Goal: Task Accomplishment & Management: Complete application form

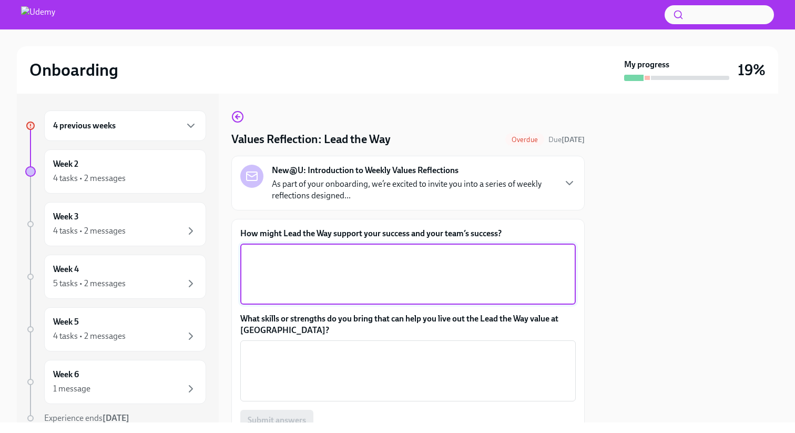
click at [418, 271] on textarea "How might Lead the Way support your success and your team’s success?" at bounding box center [408, 274] width 323 height 50
click at [531, 192] on p "As part of your onboarding, we’re excited to invite you into a series of weekly…" at bounding box center [413, 189] width 283 height 23
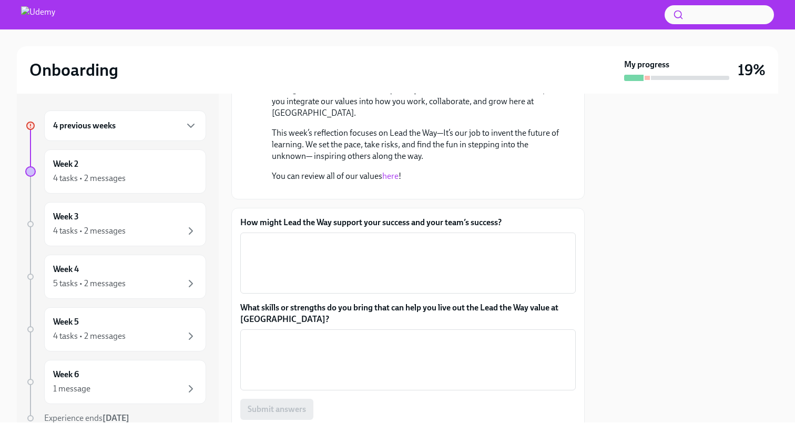
scroll to position [195, 0]
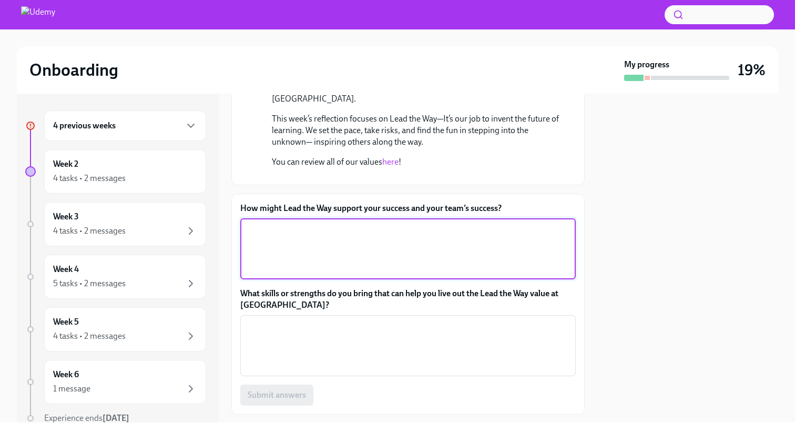
click at [397, 274] on textarea "How might Lead the Way support your success and your team’s success?" at bounding box center [408, 248] width 323 height 50
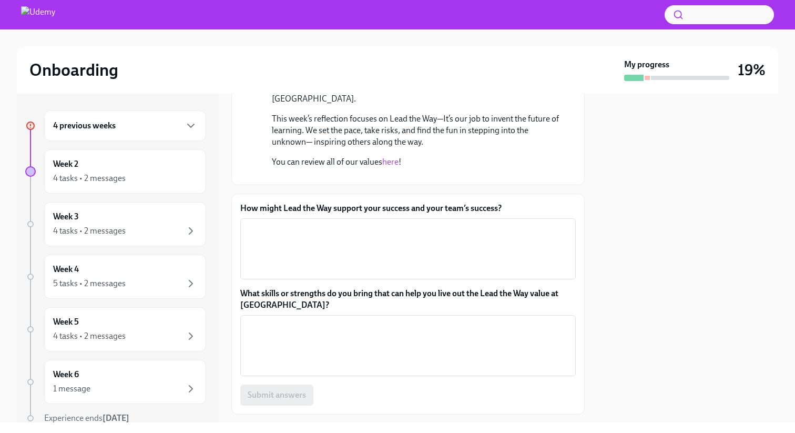
click at [393, 159] on link "here" at bounding box center [390, 162] width 16 height 10
click at [444, 279] on div "x ​" at bounding box center [407, 248] width 335 height 61
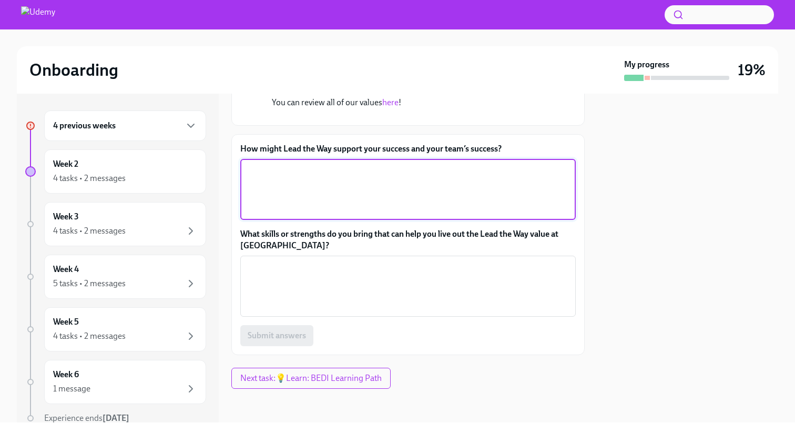
scroll to position [283, 0]
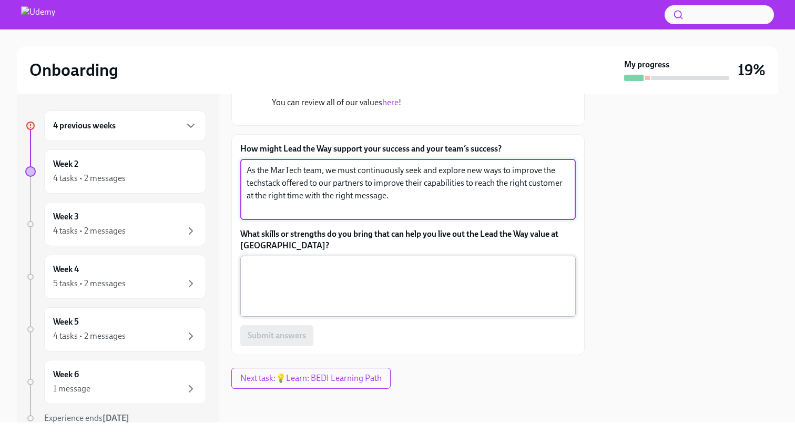
type textarea "As the MarTech team, we must continuously seek and explore new ways to improve …"
click at [553, 311] on textarea "What skills or strengths do you bring that can help you live out the Lead the W…" at bounding box center [408, 286] width 323 height 50
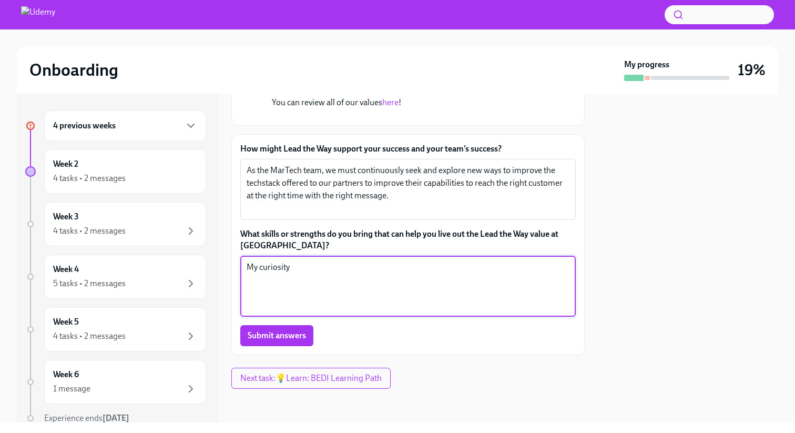
scroll to position [365, 0]
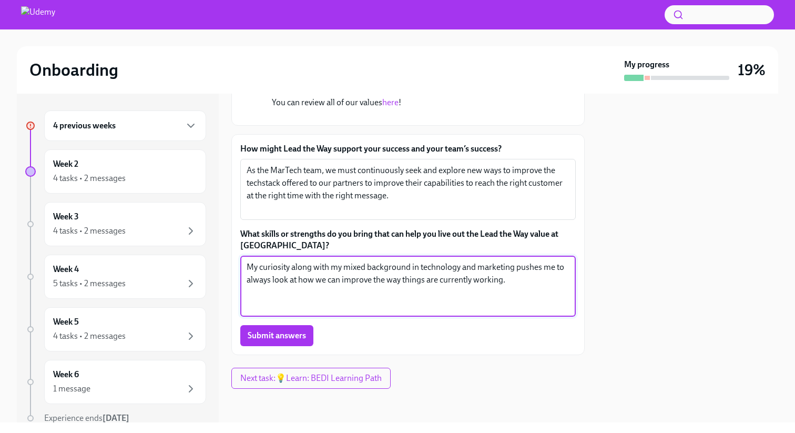
type textarea "My curiosity along with my mixed background in technology and marketing pushes …"
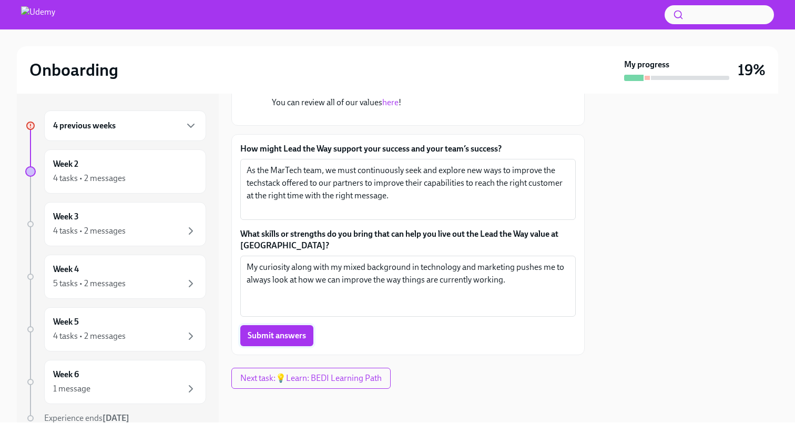
click at [281, 342] on button "Submit answers" at bounding box center [276, 335] width 73 height 21
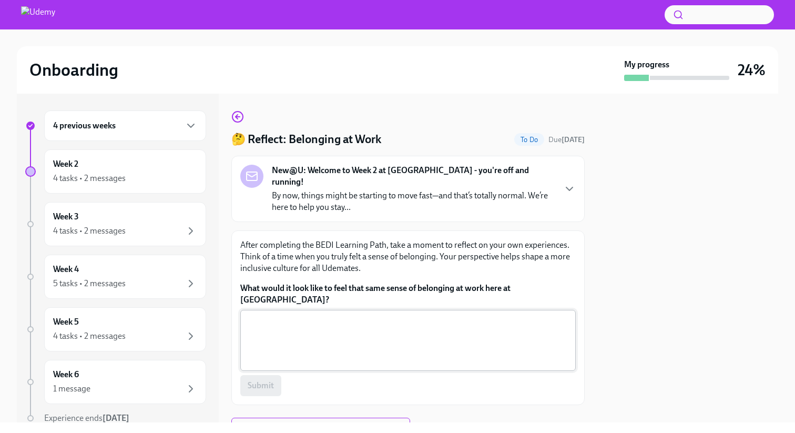
click at [384, 321] on textarea "What would it look like to feel that same sense of belonging at work here at [G…" at bounding box center [408, 340] width 323 height 50
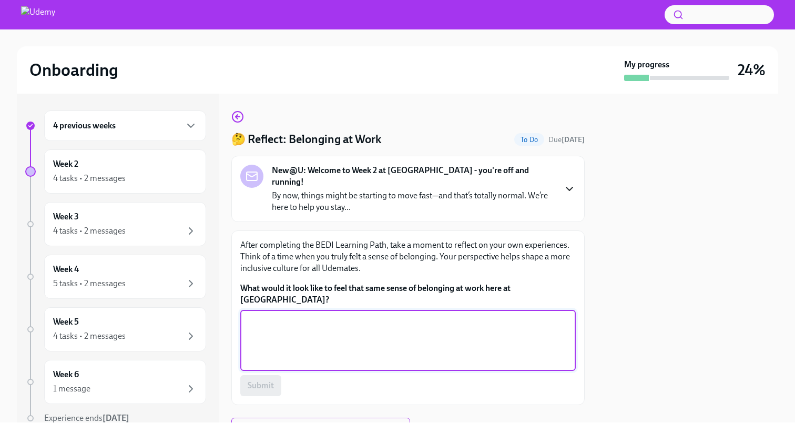
click at [568, 185] on icon "button" at bounding box center [569, 188] width 13 height 13
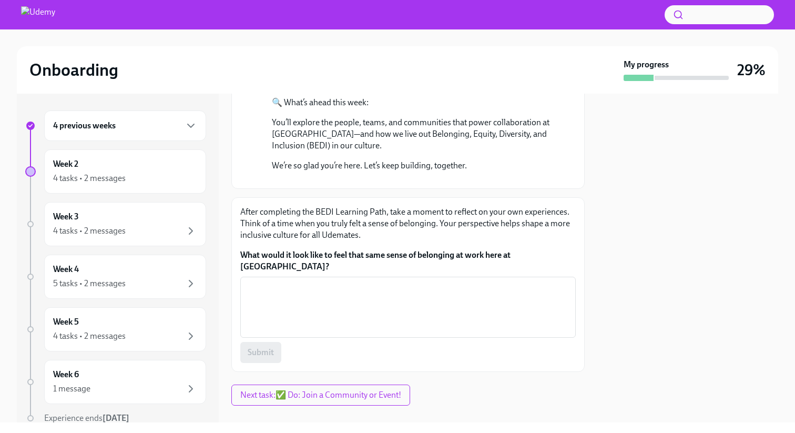
scroll to position [434, 0]
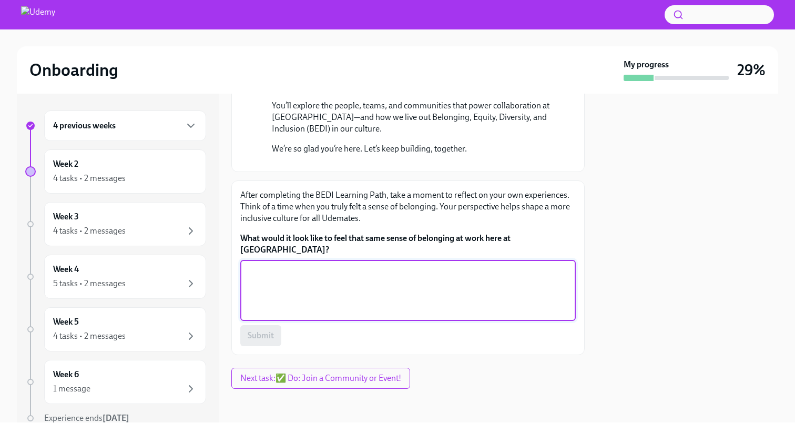
click at [312, 277] on textarea "What would it look like to feel that same sense of belonging at work here at [G…" at bounding box center [408, 290] width 323 height 50
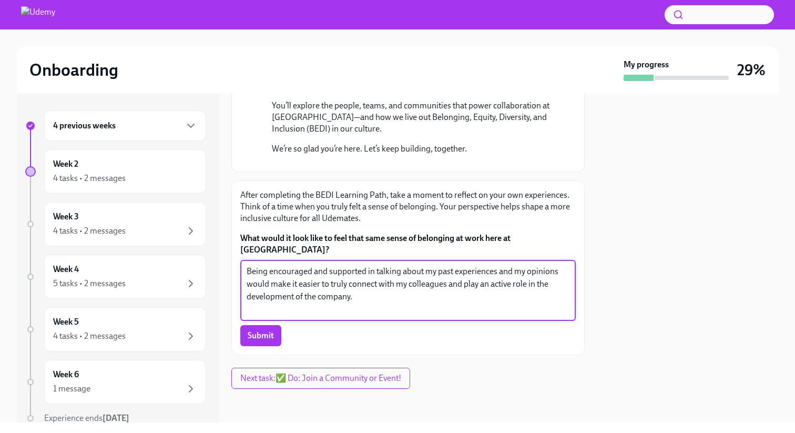
click at [495, 268] on textarea "Being encouraged and supported in talking about my past experiences and my opin…" at bounding box center [408, 290] width 323 height 50
click at [557, 270] on textarea "Being encouraged and supported in talking about my past experiences and my opin…" at bounding box center [408, 290] width 323 height 50
type textarea "Being encouraged and supported in talking about my past experiences and my opin…"
click at [374, 300] on textarea "Being encouraged and supported in talking about my past experiences and my opin…" at bounding box center [408, 290] width 323 height 50
click at [271, 335] on span "Submit" at bounding box center [261, 335] width 26 height 11
